Goal: Find specific page/section: Find specific page/section

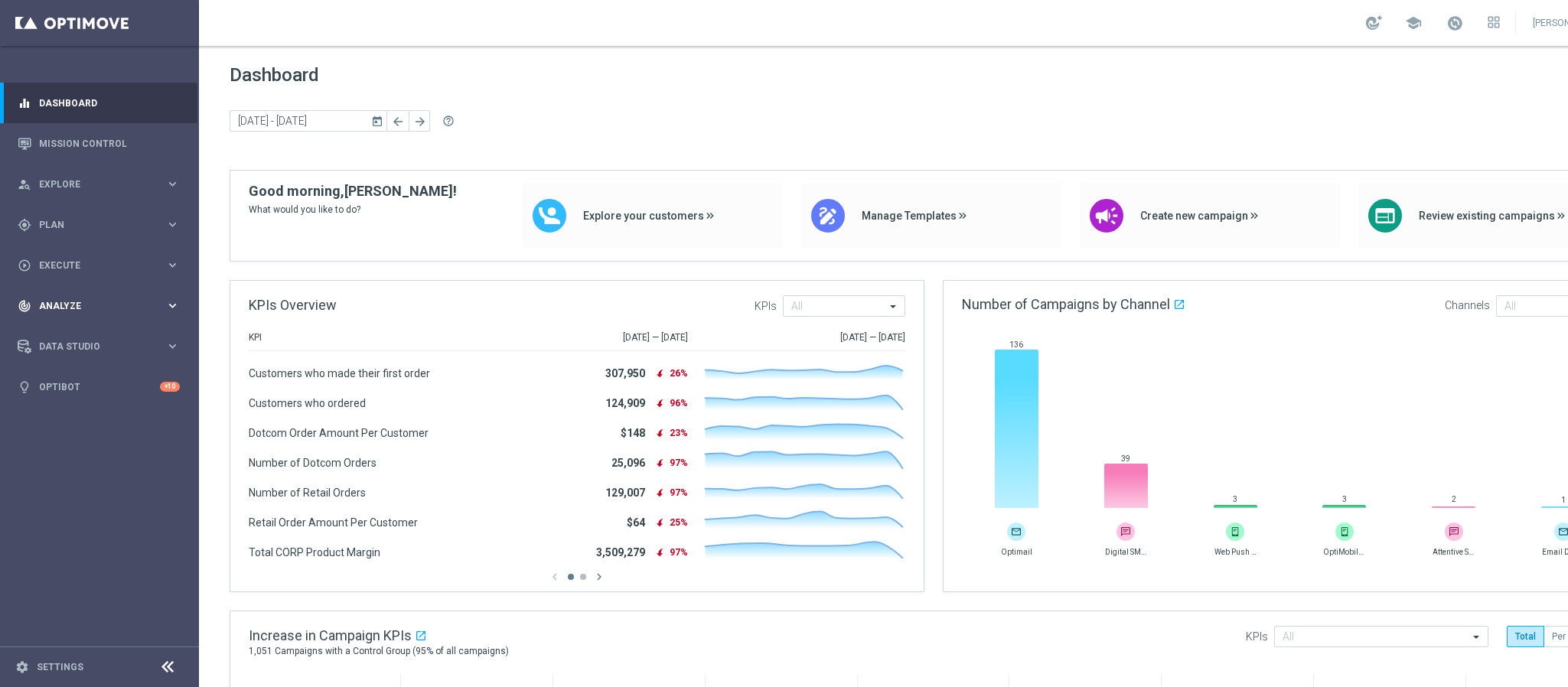
click at [73, 301] on span "Analyze" at bounding box center [102, 306] width 126 height 10
click at [79, 451] on span "BI Studio" at bounding box center [95, 452] width 110 height 10
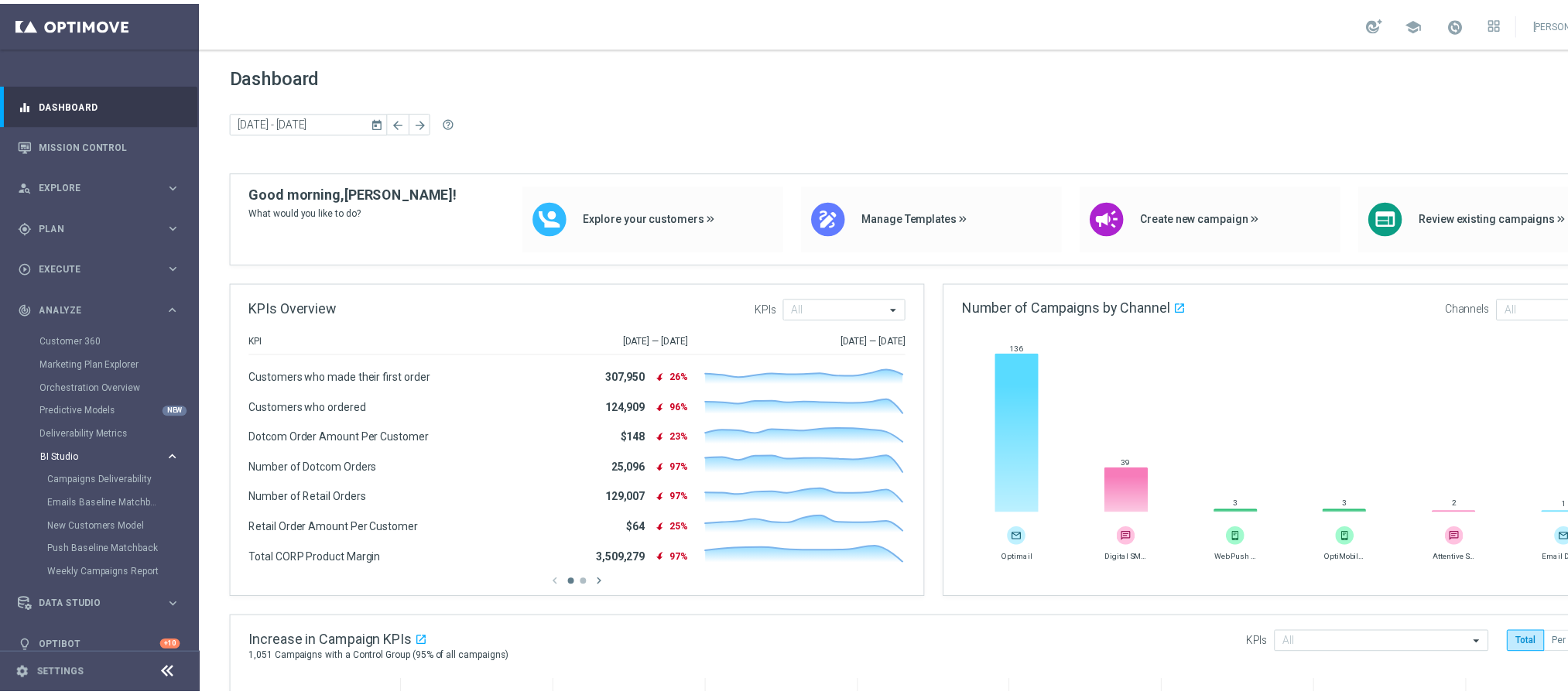
scroll to position [17, 0]
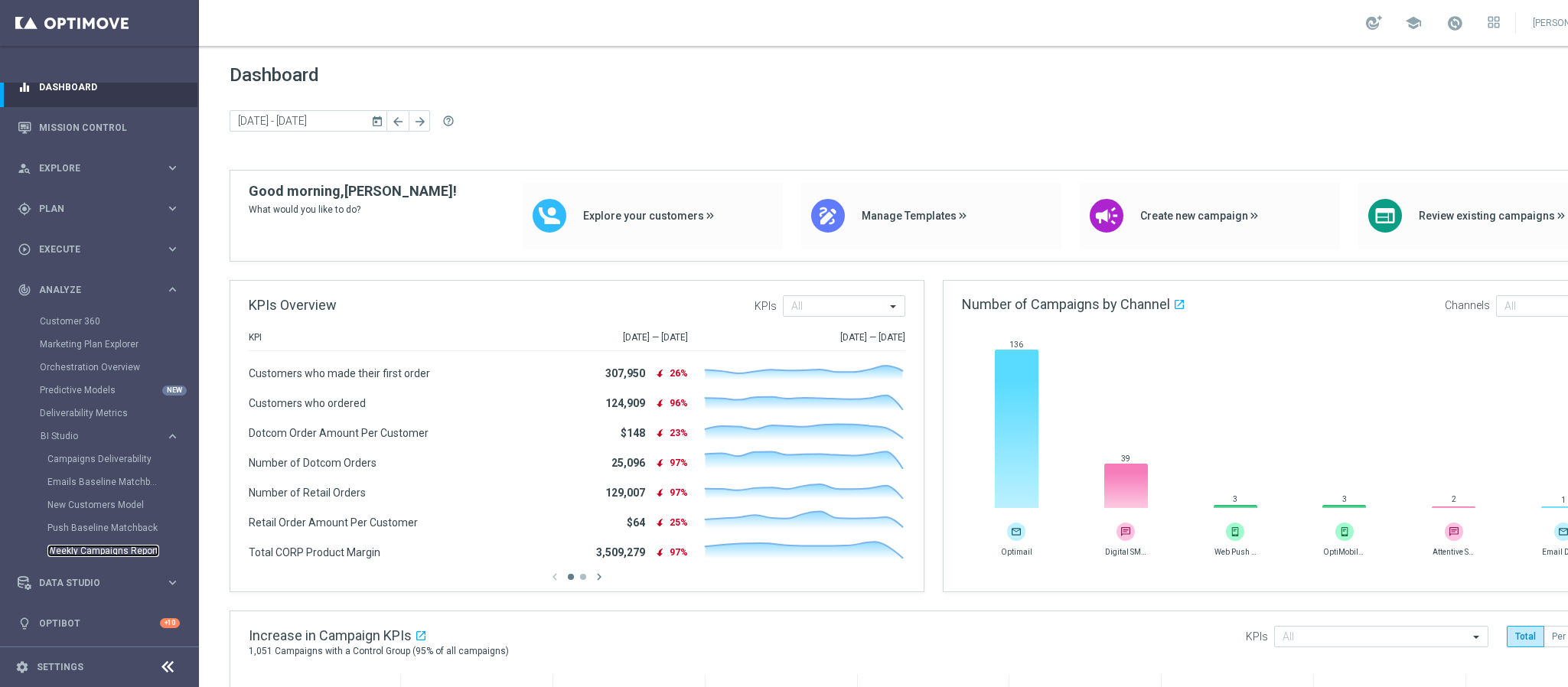
click at [131, 549] on link "Weekly Campaigns Report" at bounding box center [103, 550] width 112 height 13
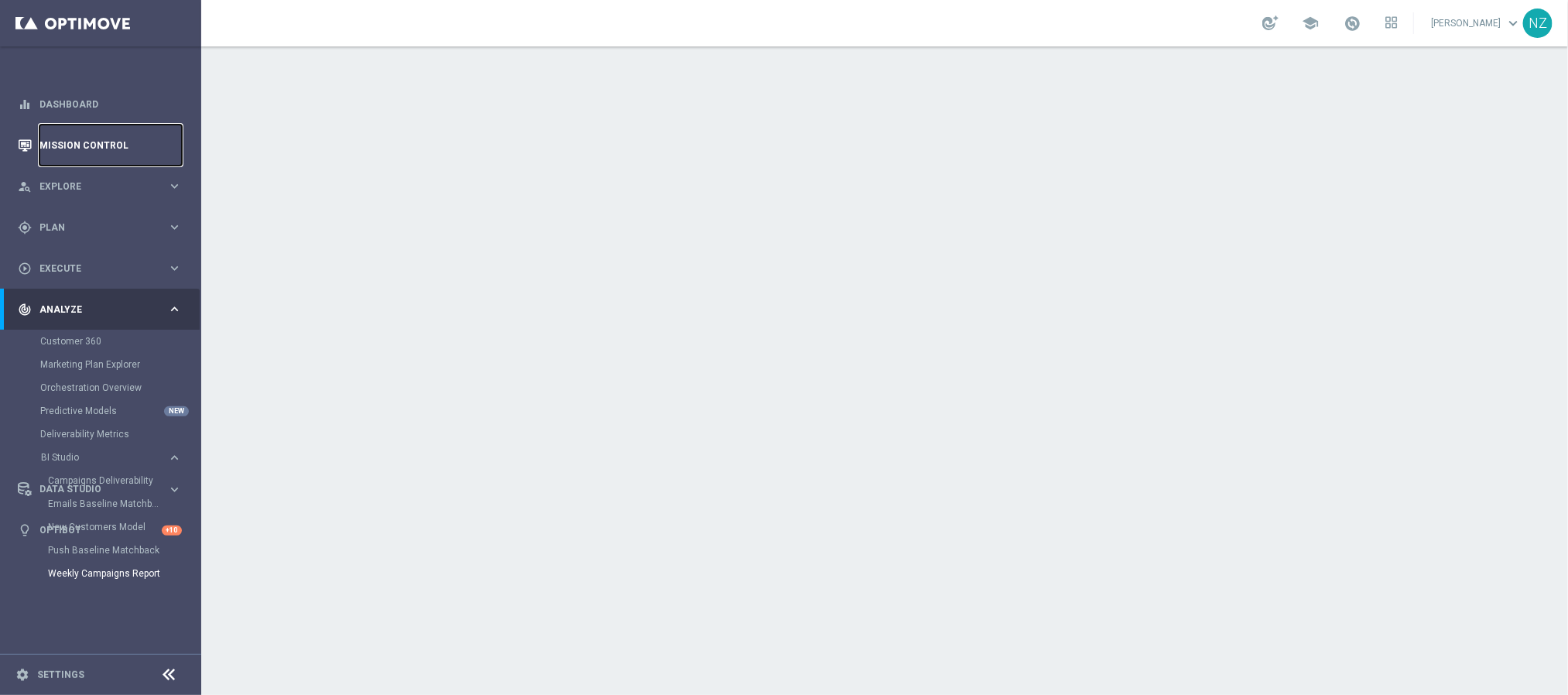
click at [126, 149] on link "Mission Control" at bounding box center [111, 145] width 142 height 41
